Goal: Task Accomplishment & Management: Use online tool/utility

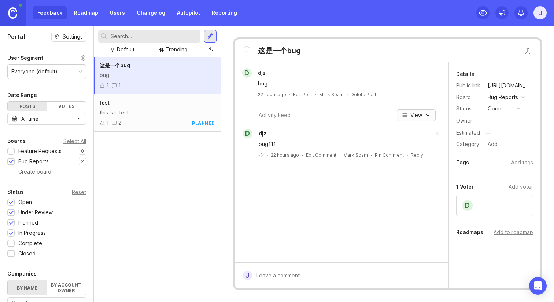
click at [408, 114] on button "View" at bounding box center [416, 115] width 39 height 12
click at [268, 80] on div "bug" at bounding box center [346, 84] width 176 height 8
click at [492, 121] on div "—" at bounding box center [491, 121] width 5 height 8
click at [528, 120] on button "button" at bounding box center [530, 121] width 5 height 10
